Goal: Information Seeking & Learning: Learn about a topic

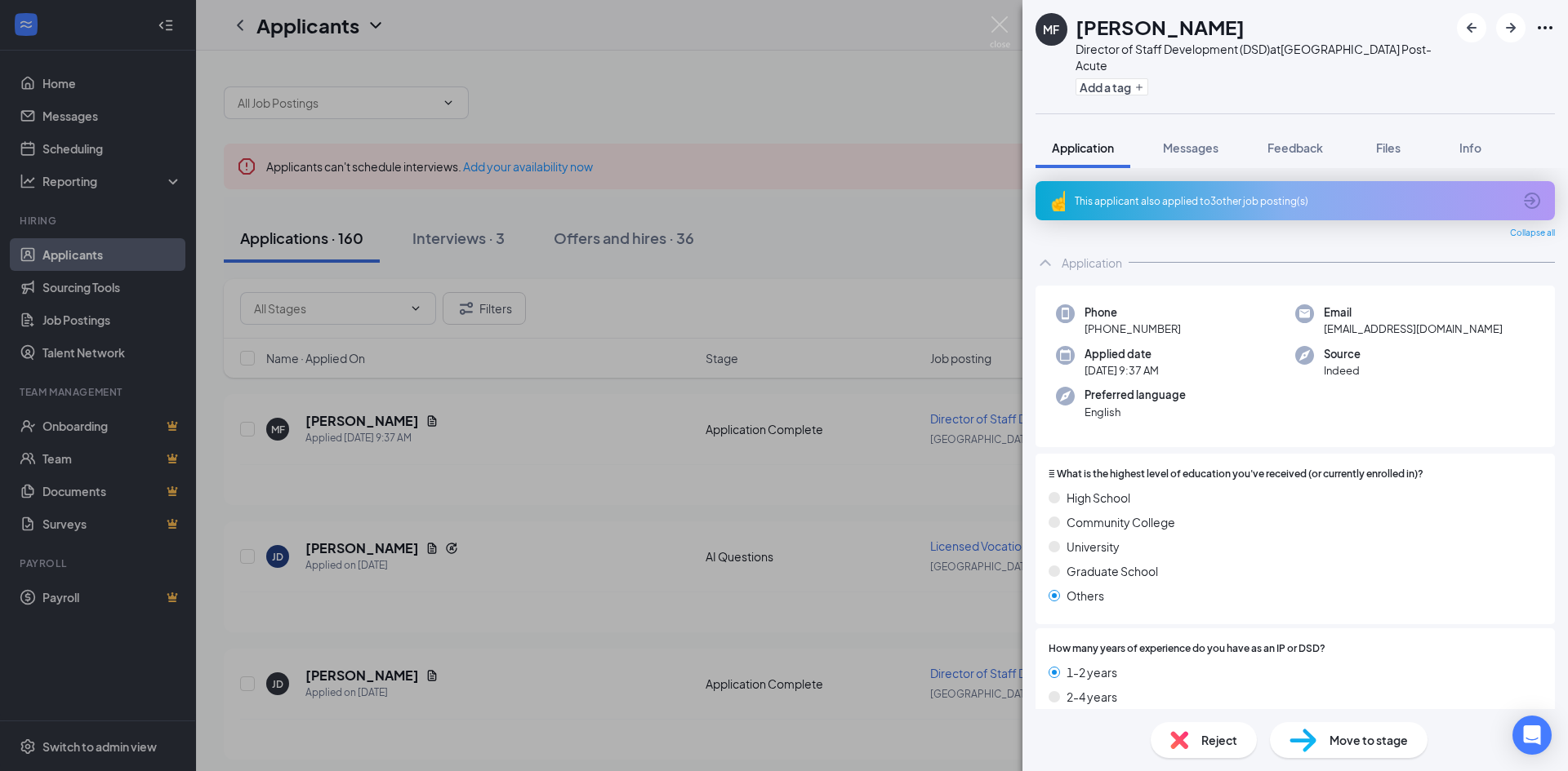
click at [1194, 195] on div "This applicant also applied to 3 other job posting(s)" at bounding box center [1292, 202] width 437 height 14
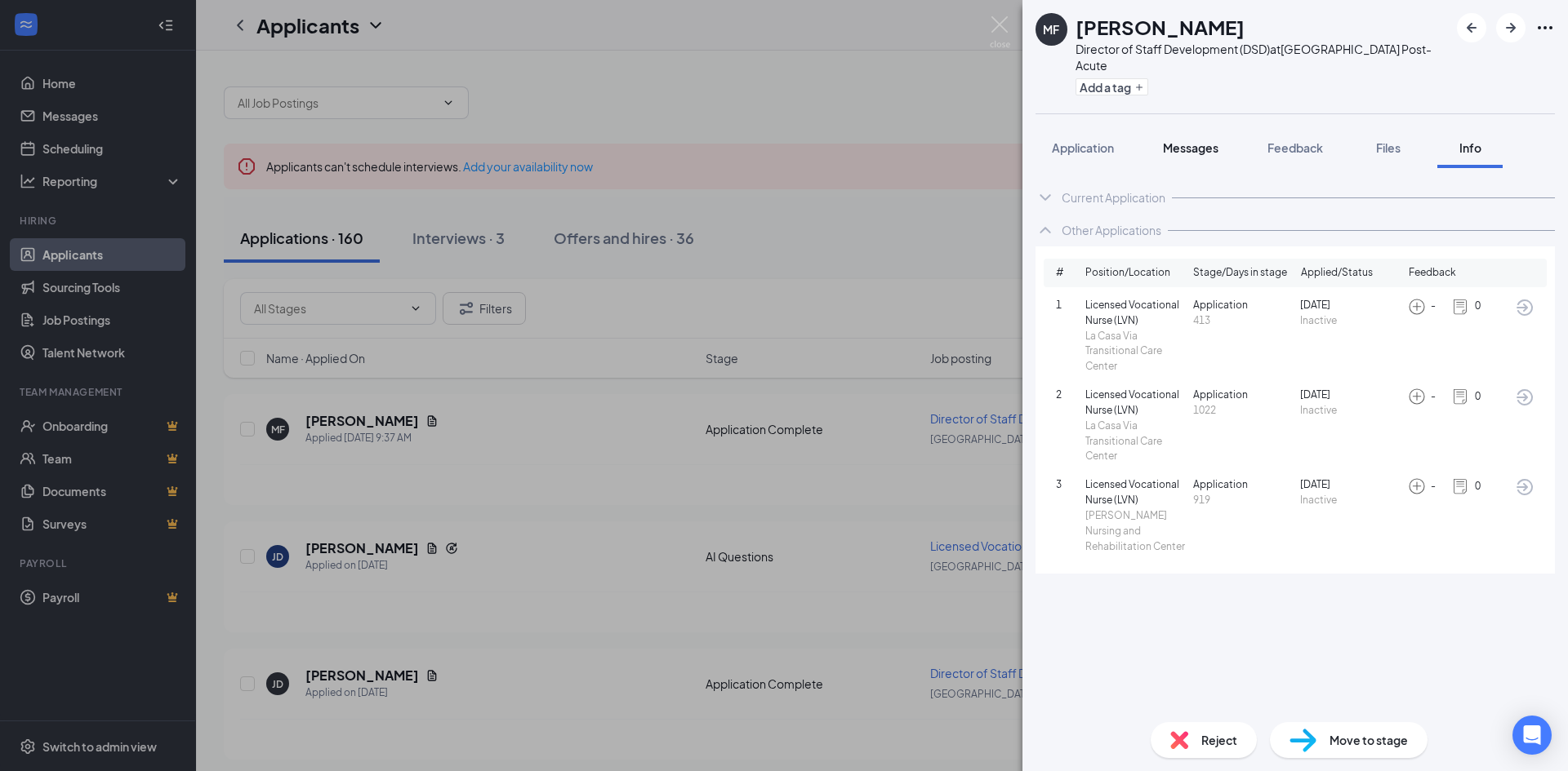
click at [1192, 140] on span "Messages" at bounding box center [1190, 147] width 56 height 15
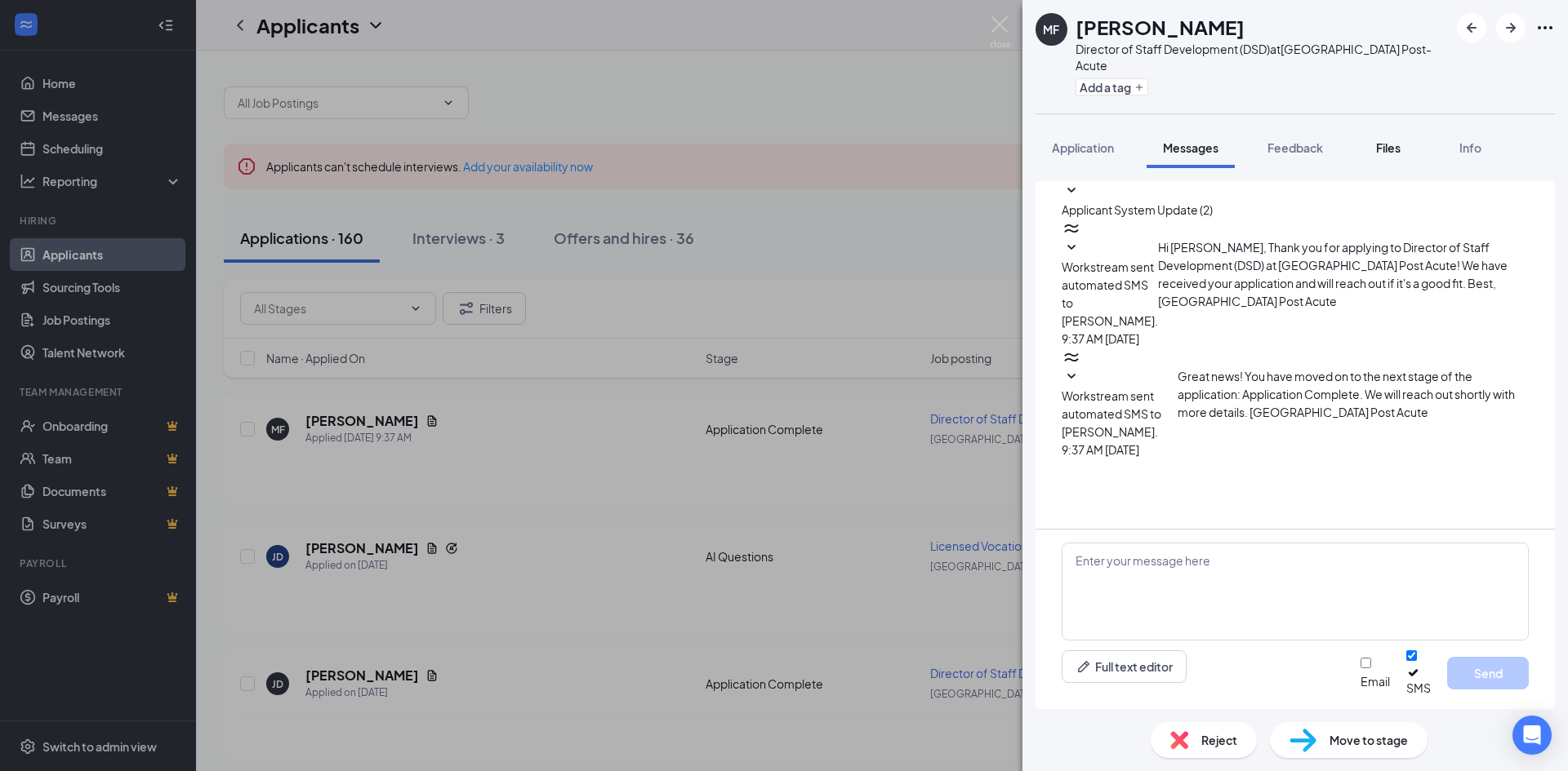
click at [1377, 139] on div "Files" at bounding box center [1389, 147] width 33 height 17
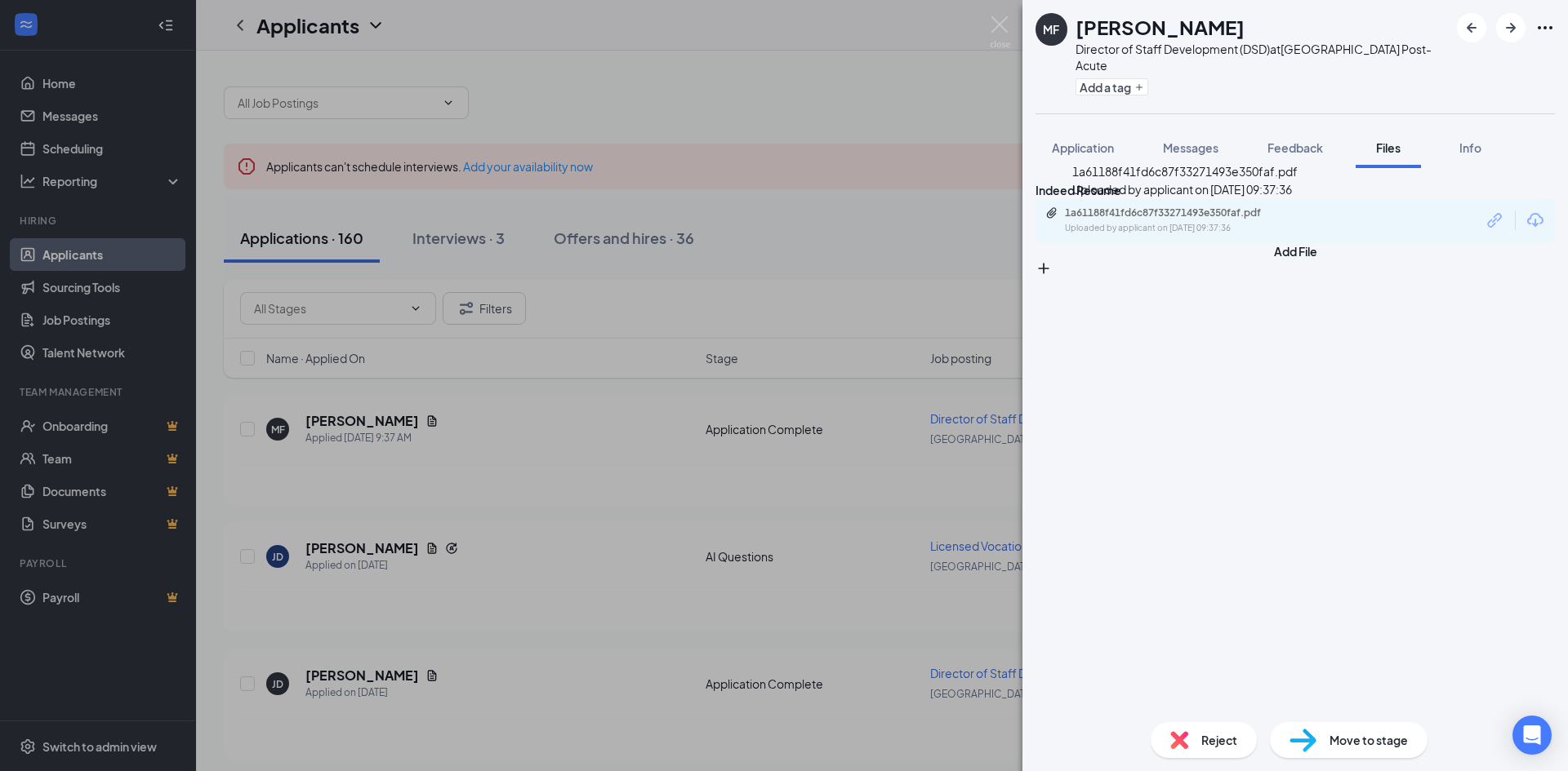
click at [1170, 220] on div "1a61188f41fd6c87f33271493e350faf.pdf" at bounding box center [1178, 212] width 229 height 13
click at [1000, 22] on img at bounding box center [999, 32] width 20 height 32
